Goal: Check status: Check status

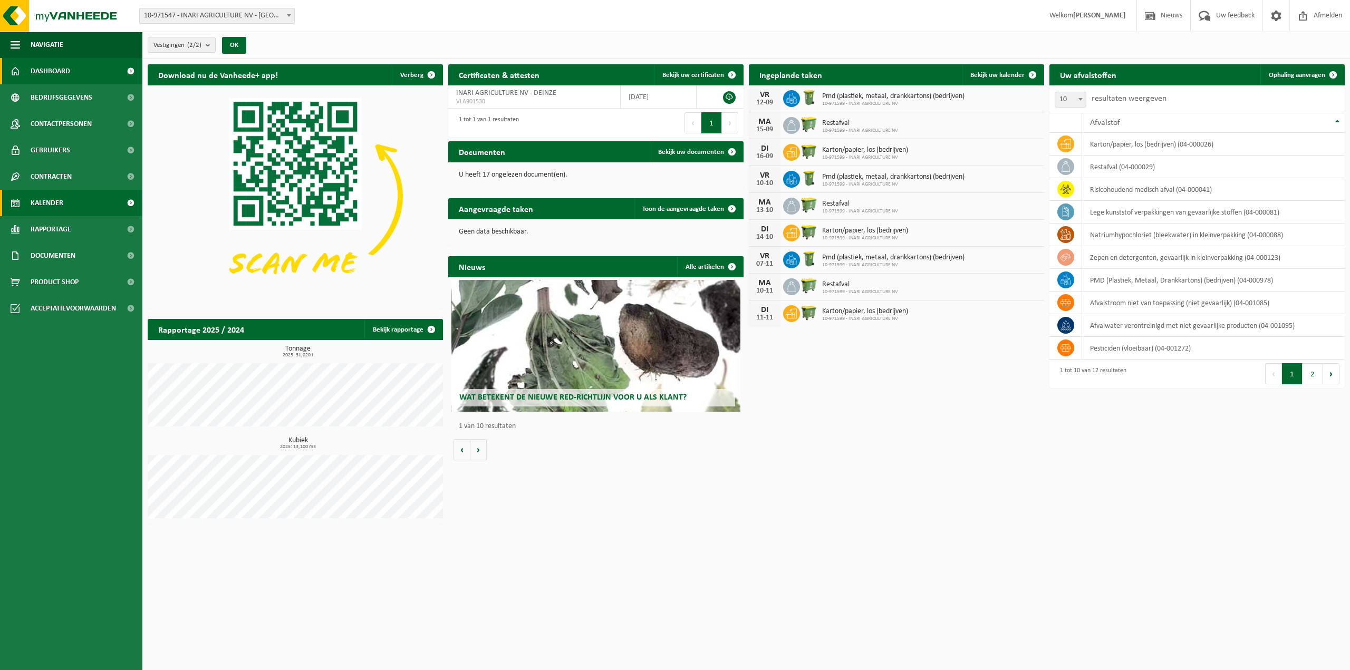
click at [84, 207] on link "Kalender" at bounding box center [71, 203] width 142 height 26
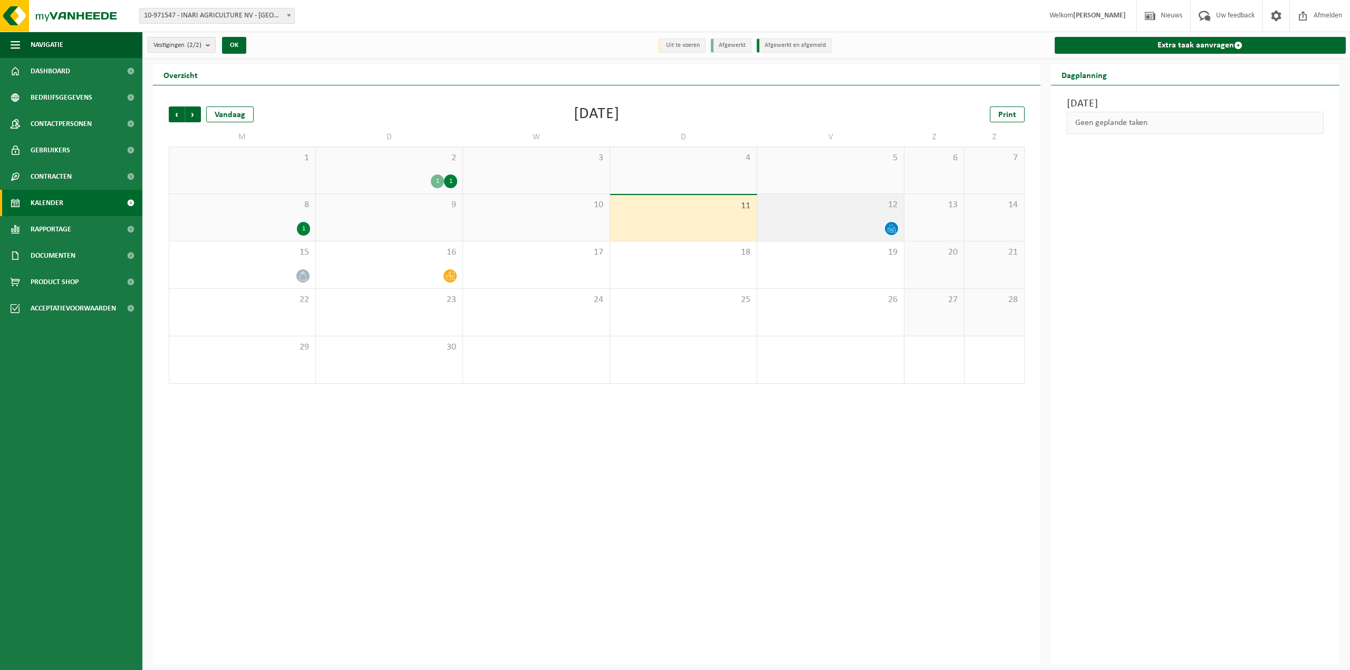
click at [838, 212] on div "12" at bounding box center [830, 217] width 147 height 47
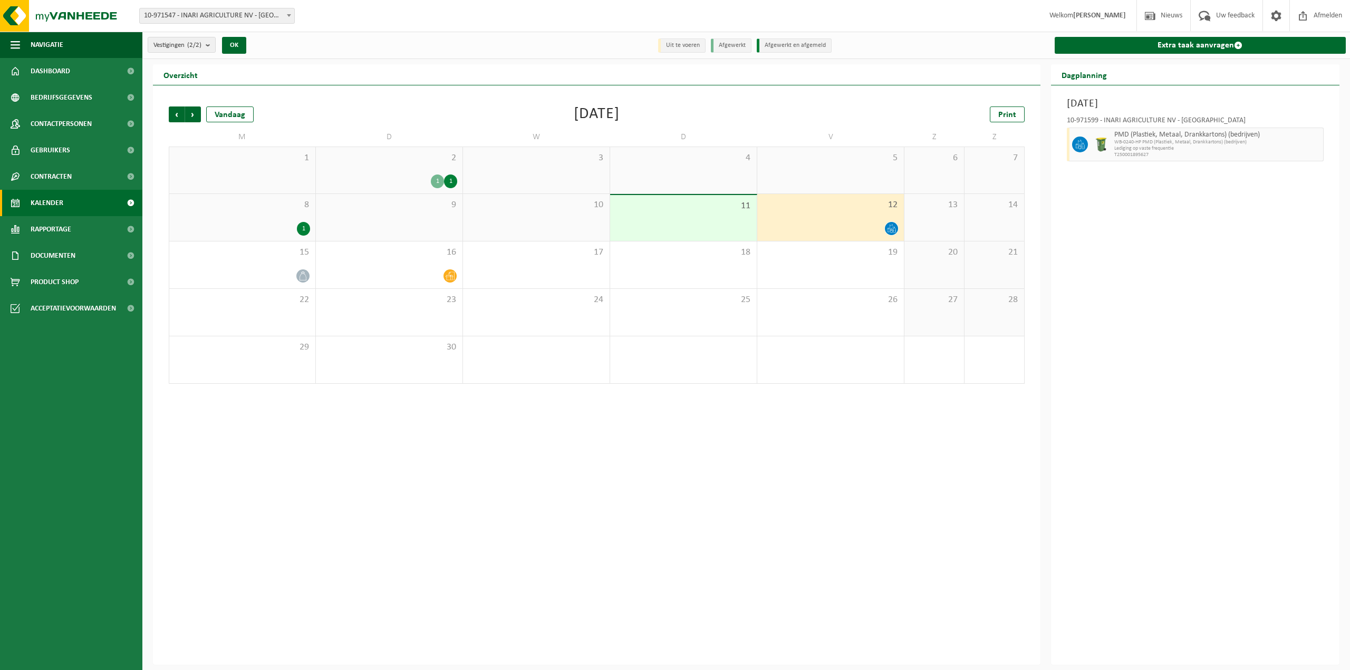
click at [706, 216] on div "11" at bounding box center [683, 218] width 147 height 46
